Goal: Information Seeking & Learning: Find specific fact

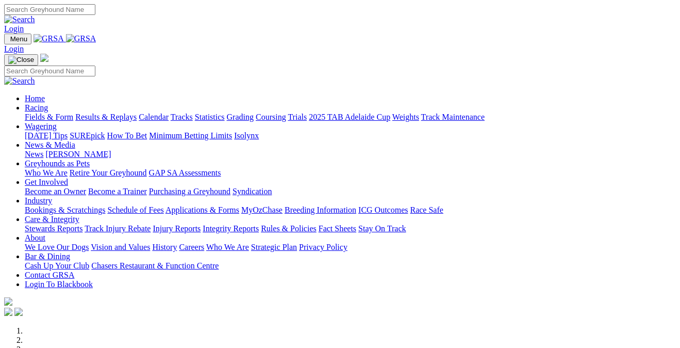
click at [48, 103] on link "Racing" at bounding box center [36, 107] width 23 height 9
click at [57, 112] on link "Fields & Form" at bounding box center [49, 116] width 48 height 9
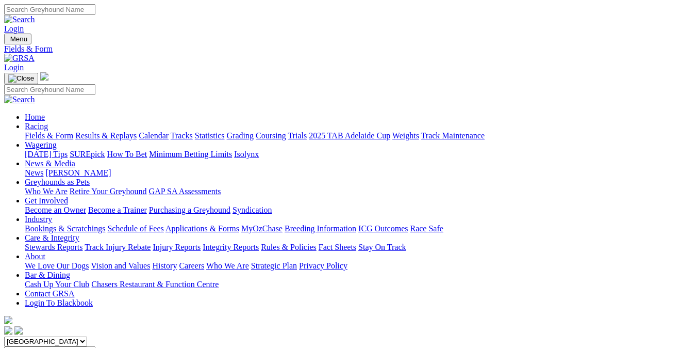
click at [75, 159] on link "News & Media" at bounding box center [50, 163] width 51 height 9
click at [43, 168] on link "News" at bounding box center [34, 172] width 19 height 9
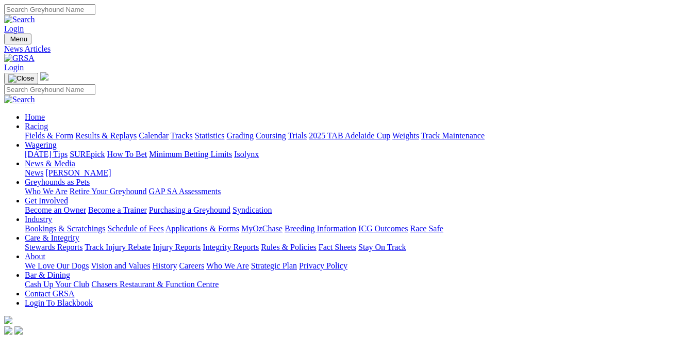
click at [95, 13] on input "Search" at bounding box center [49, 9] width 91 height 11
type input "im it"
click at [35, 15] on img at bounding box center [19, 19] width 31 height 9
click at [95, 12] on input "Search" at bounding box center [49, 9] width 91 height 11
type input "I'm it"
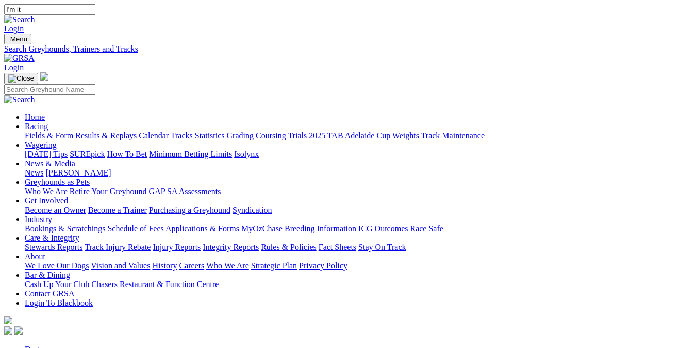
click at [35, 15] on img at bounding box center [19, 19] width 31 height 9
click at [79, 233] on link "Care & Integrity" at bounding box center [52, 237] width 55 height 9
click at [259, 242] on link "Integrity Reports" at bounding box center [231, 246] width 56 height 9
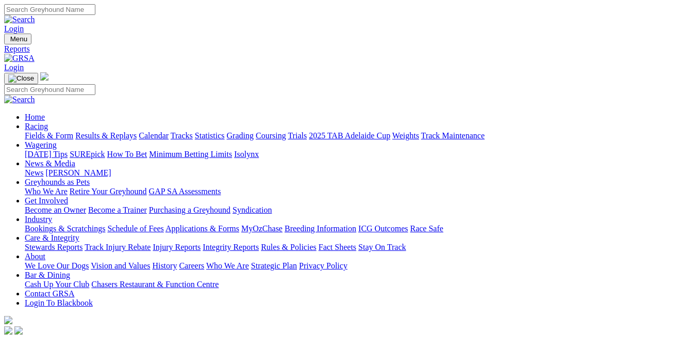
click at [63, 345] on link "Integrity Reports" at bounding box center [63, 349] width 56 height 9
